Goal: Use online tool/utility: Utilize a website feature to perform a specific function

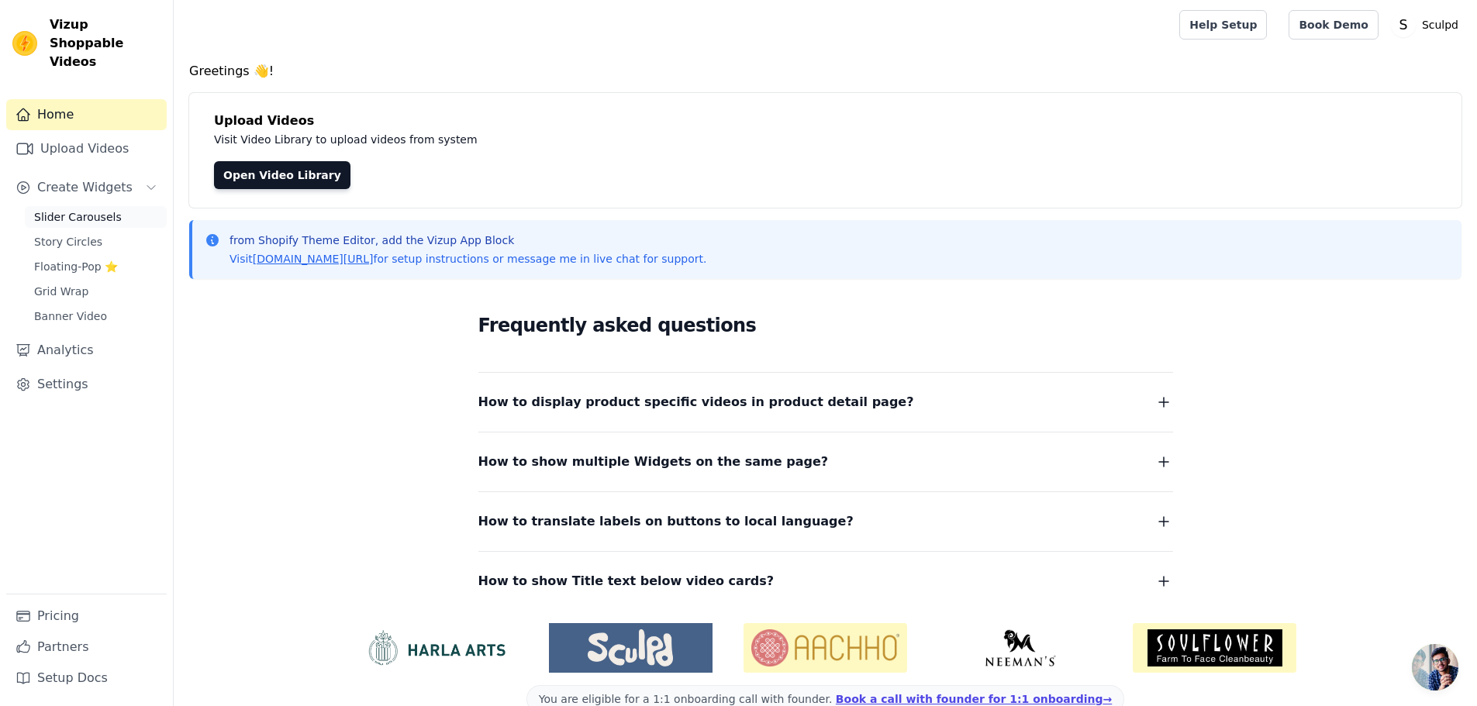
click at [94, 209] on span "Slider Carousels" at bounding box center [78, 217] width 88 height 16
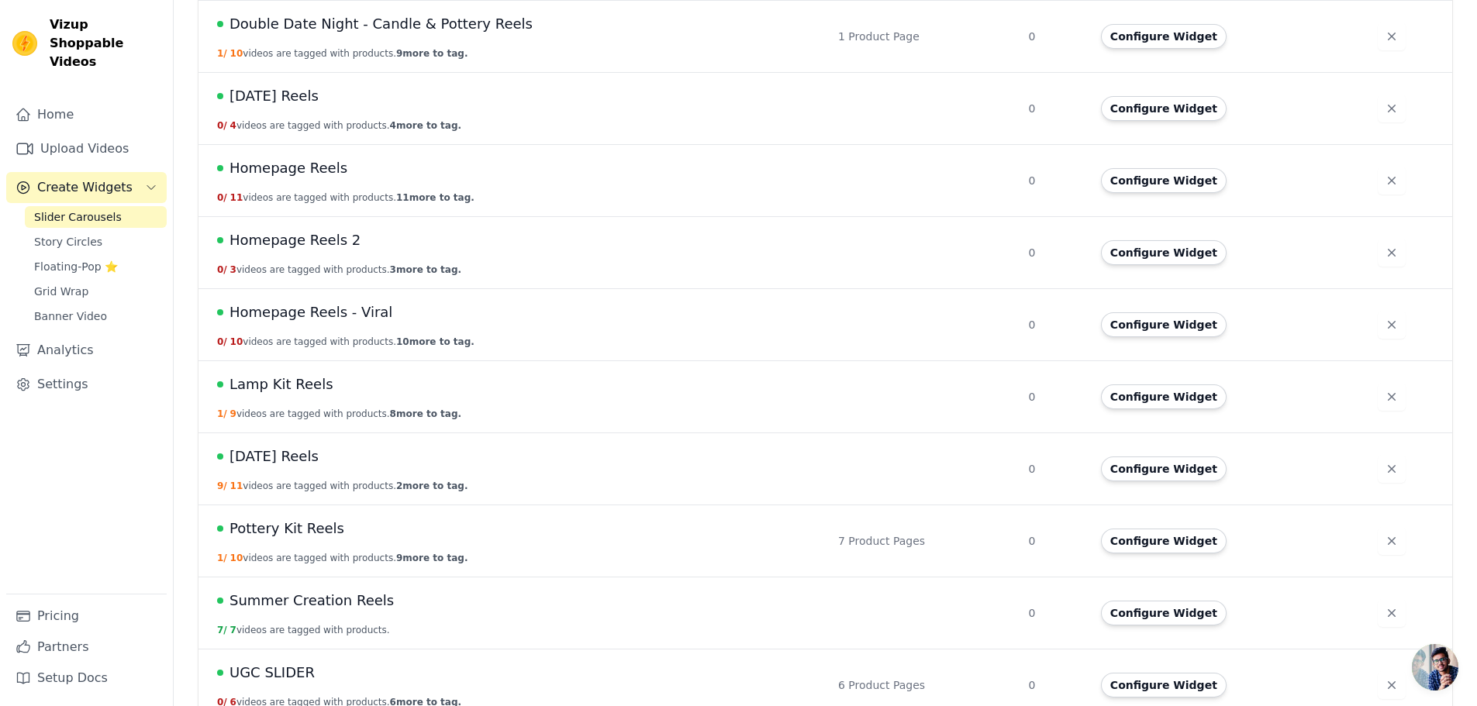
scroll to position [572, 0]
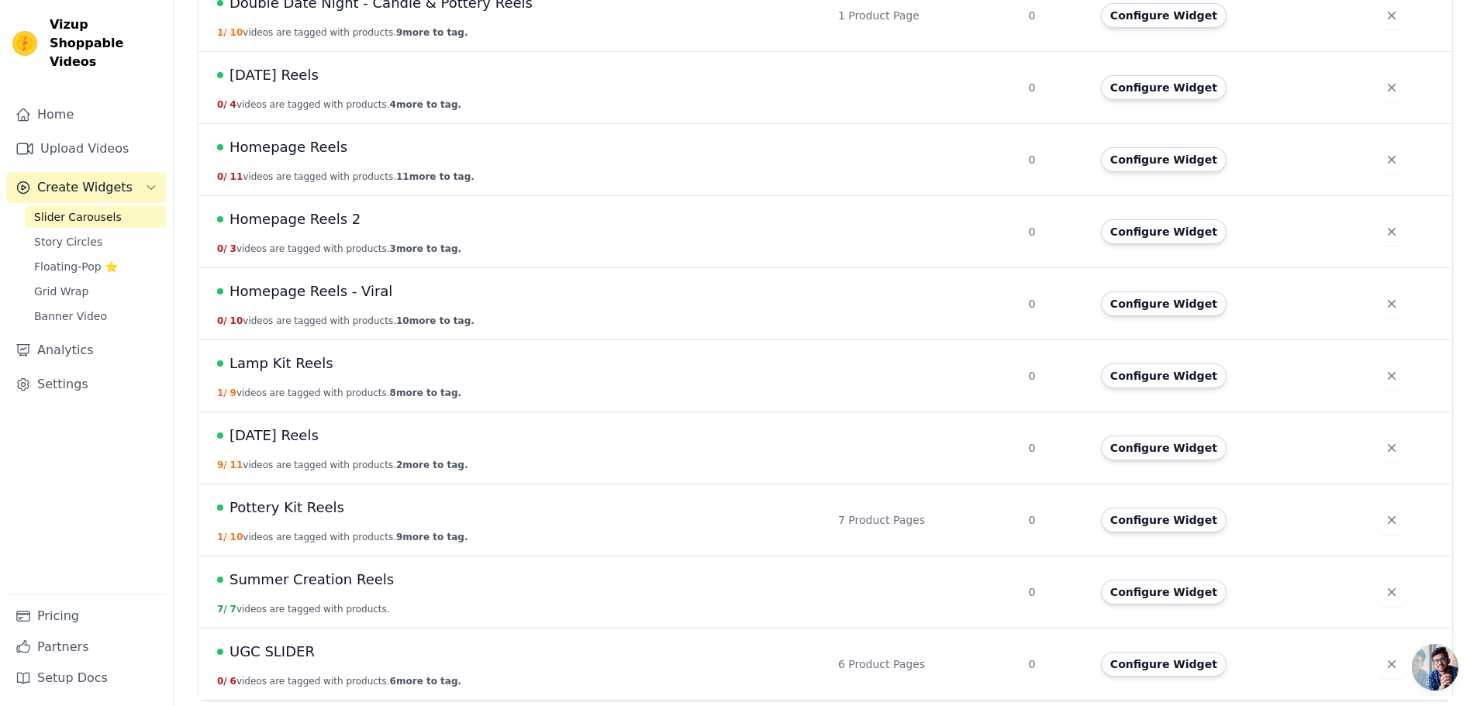
click at [327, 503] on span "Pottery Kit Reels" at bounding box center [287, 508] width 115 height 22
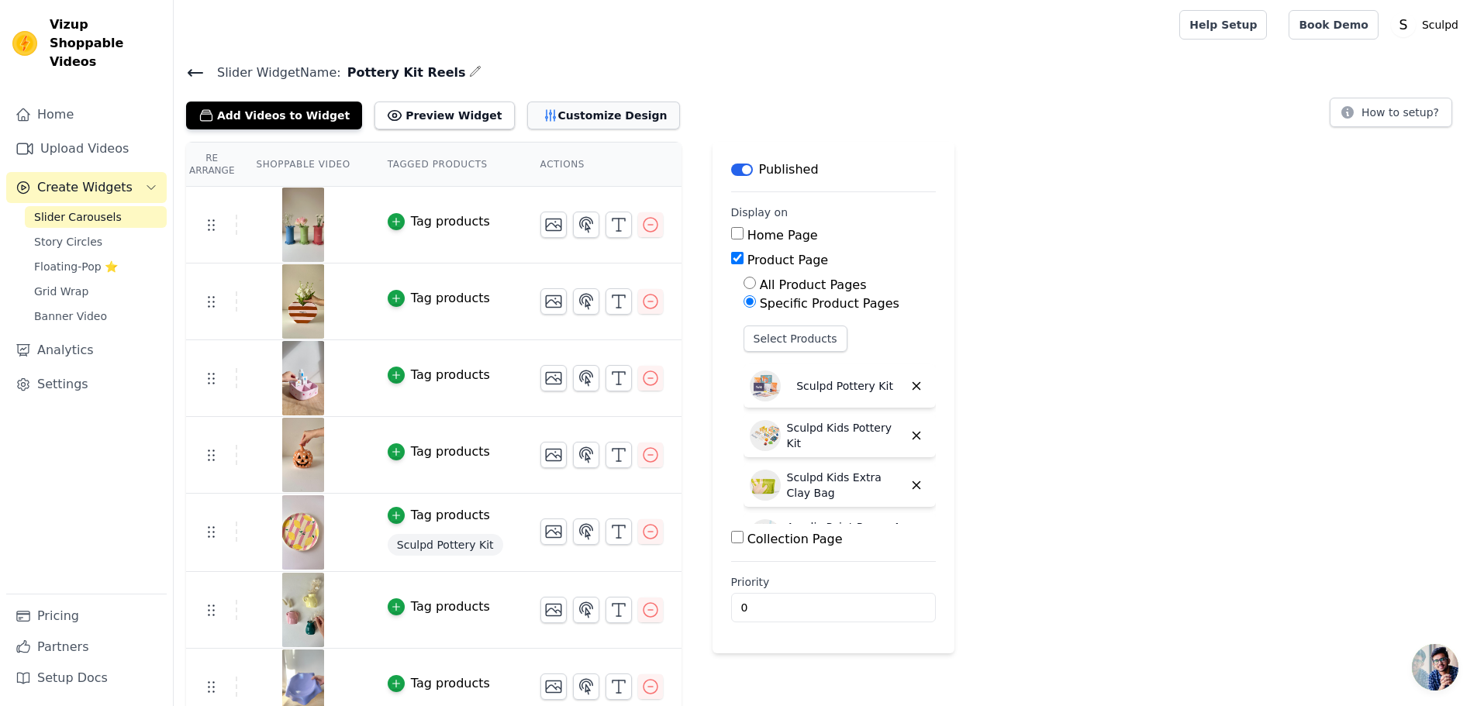
click at [564, 110] on button "Customize Design" at bounding box center [603, 116] width 153 height 28
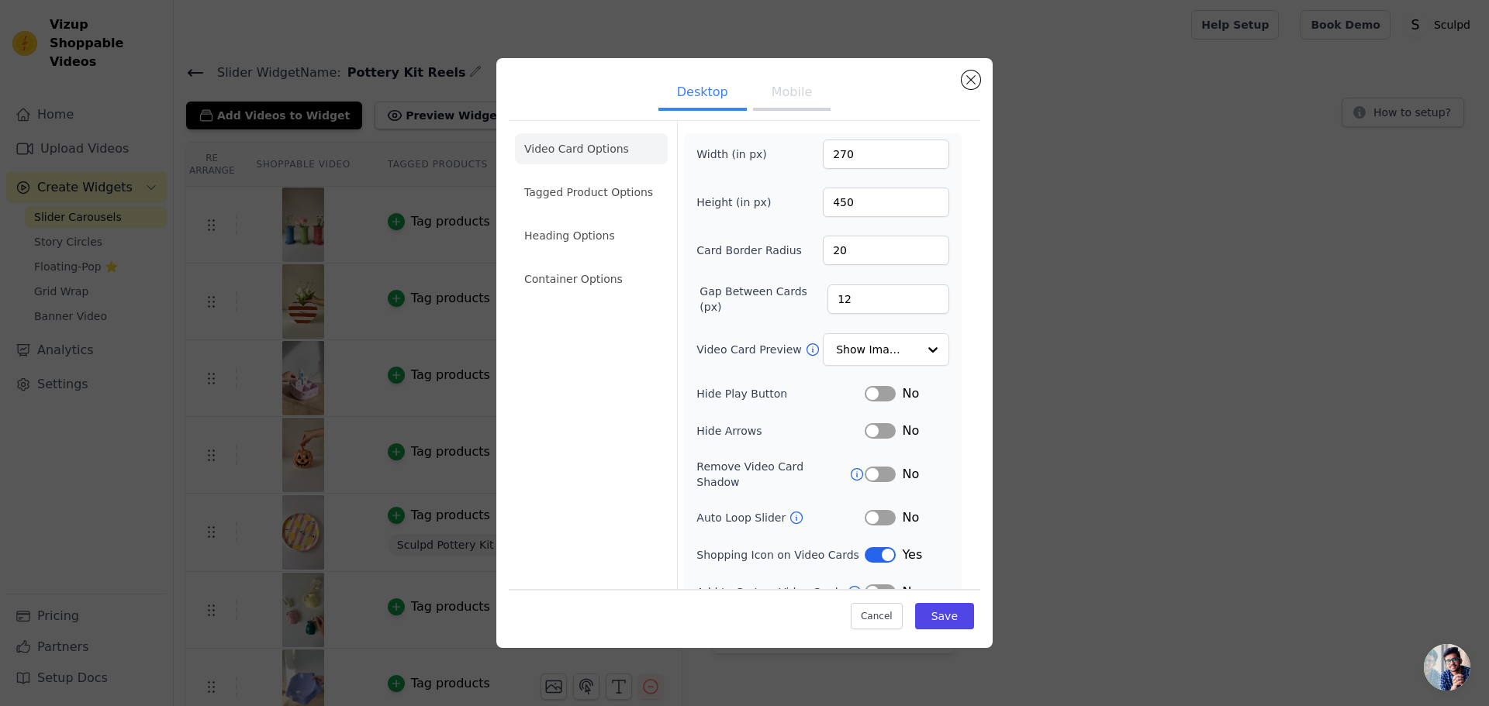
click at [570, 276] on li "Container Options" at bounding box center [591, 279] width 153 height 31
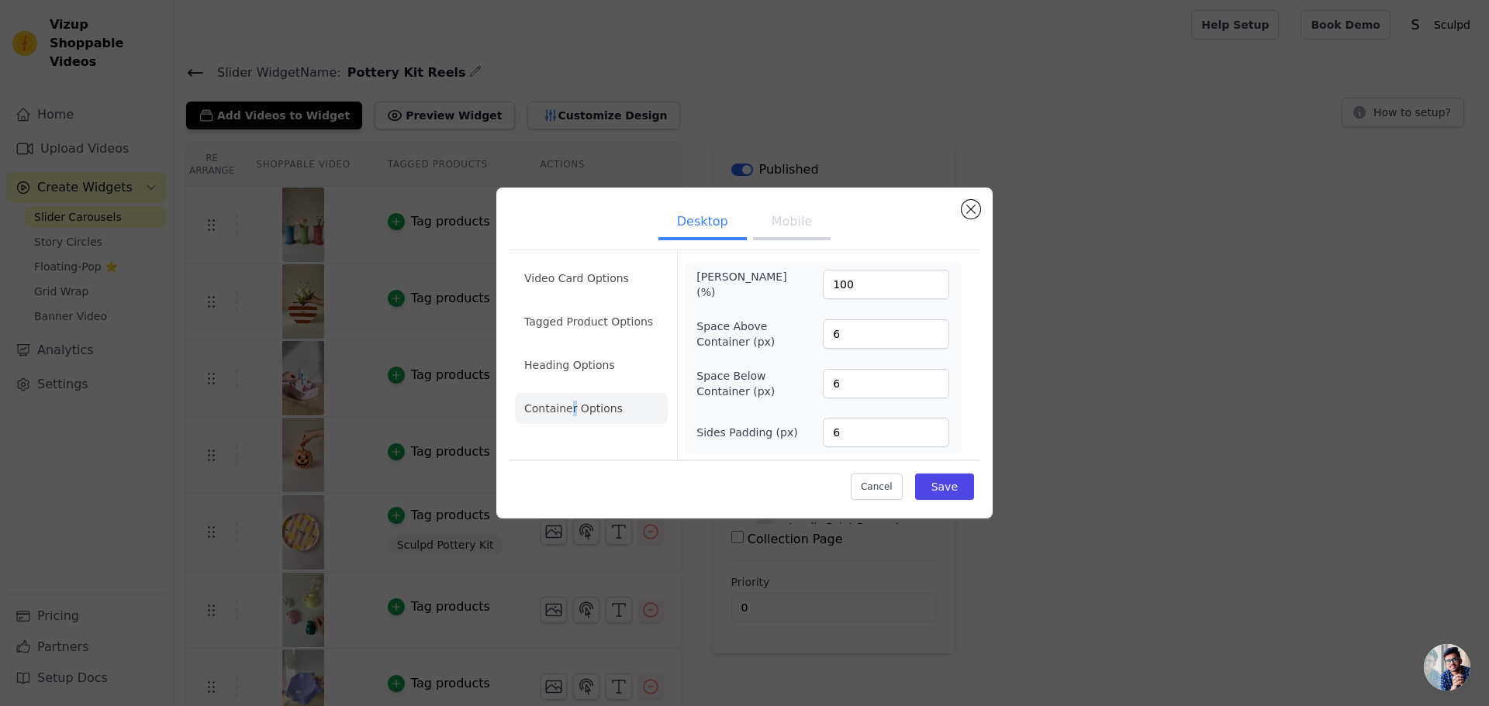
click at [793, 219] on button "Mobile" at bounding box center [792, 223] width 78 height 34
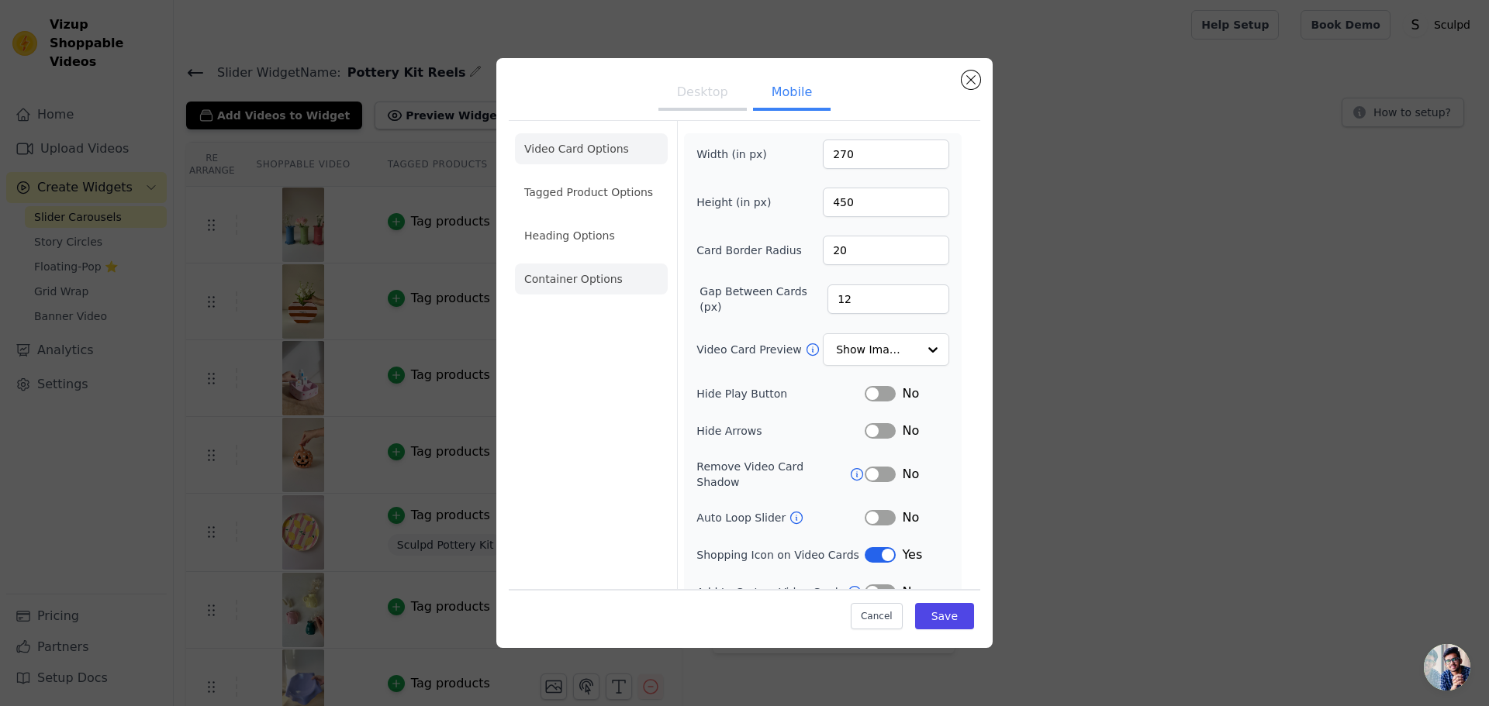
click at [570, 279] on li "Container Options" at bounding box center [591, 279] width 153 height 31
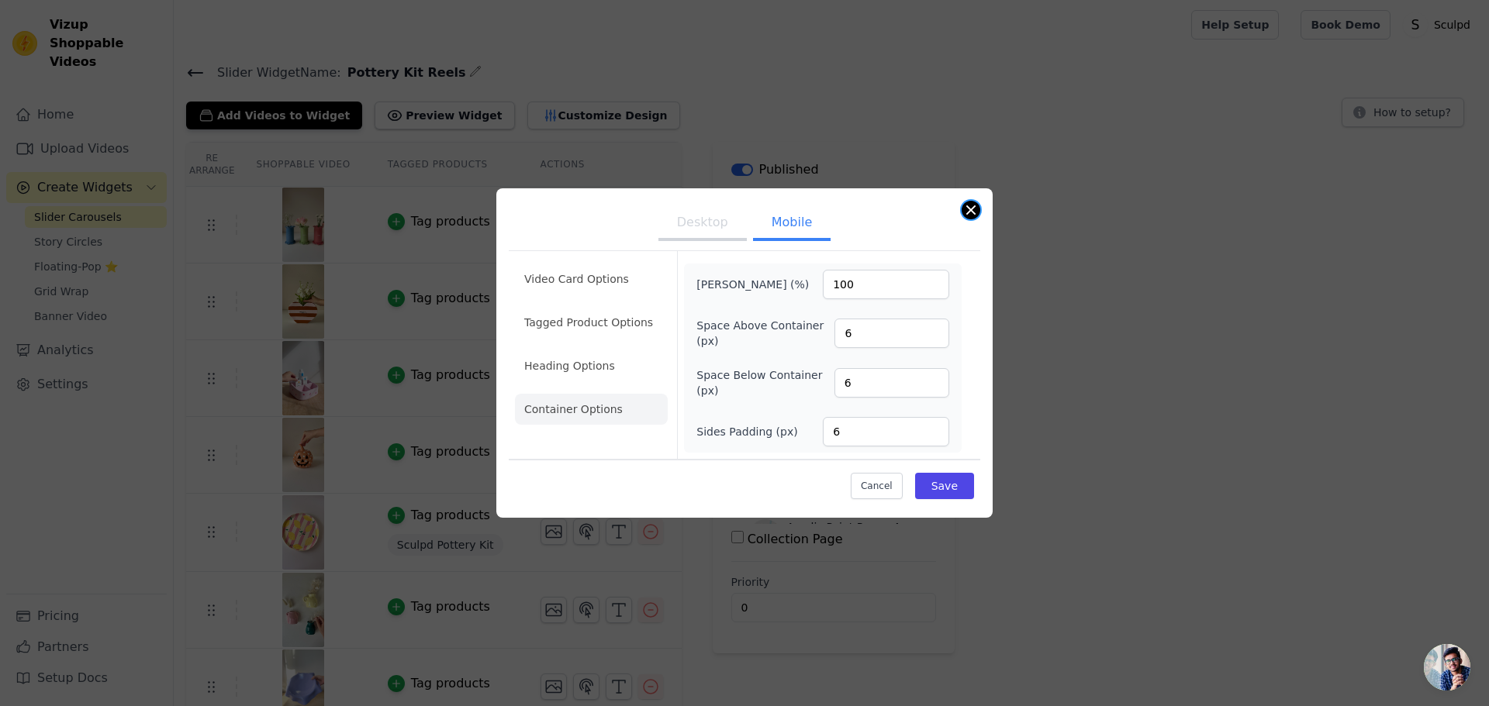
click at [976, 211] on button "Close modal" at bounding box center [971, 210] width 19 height 19
